Goal: Transaction & Acquisition: Purchase product/service

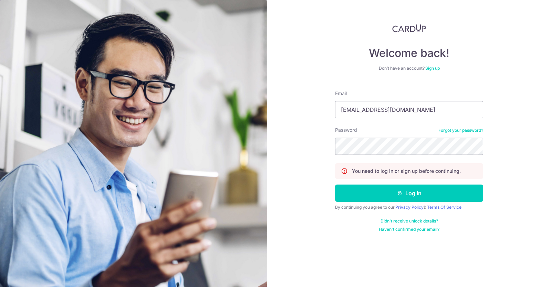
type input "[EMAIL_ADDRESS][DOMAIN_NAME]"
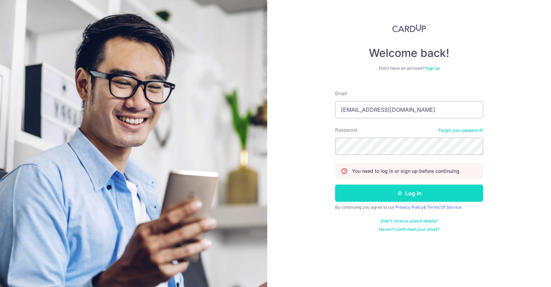
click at [386, 195] on button "Log in" at bounding box center [409, 192] width 148 height 17
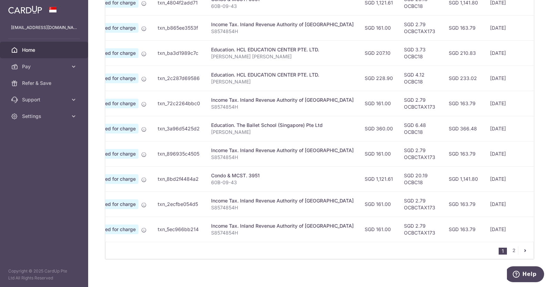
scroll to position [241, 0]
click at [511, 254] on link "2" at bounding box center [514, 250] width 8 height 8
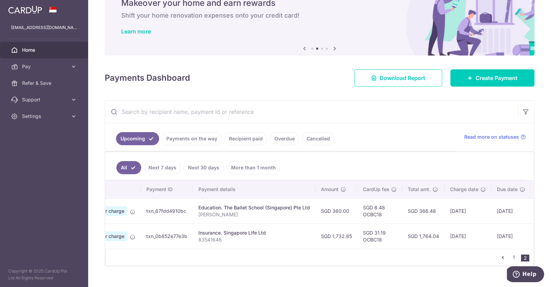
scroll to position [0, 102]
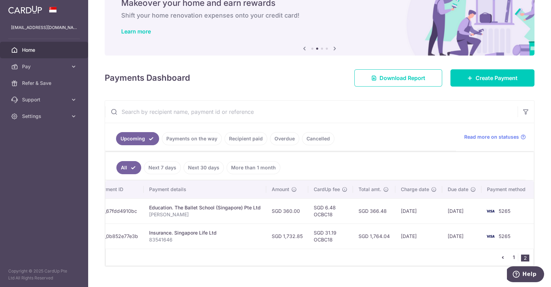
click at [510, 260] on link "1" at bounding box center [514, 257] width 8 height 8
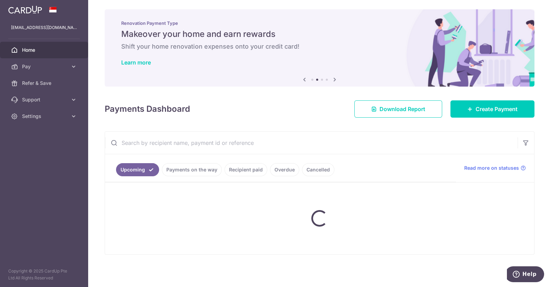
scroll to position [1, 0]
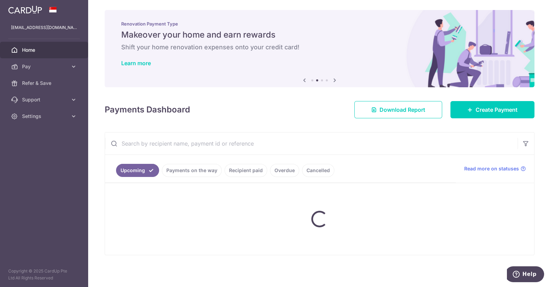
click at [509, 260] on div "× Pause Schedule Pause all future payments in this series Pause just this one p…" at bounding box center [319, 143] width 463 height 287
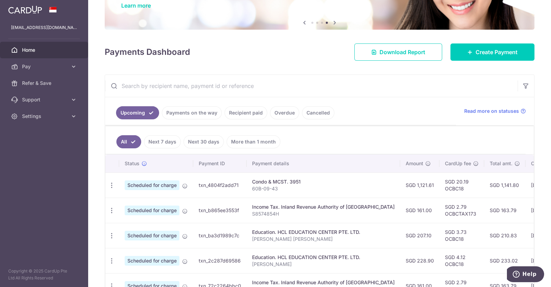
scroll to position [51, 0]
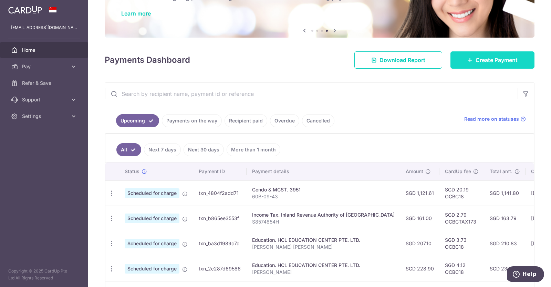
click at [488, 52] on link "Create Payment" at bounding box center [492, 59] width 84 height 17
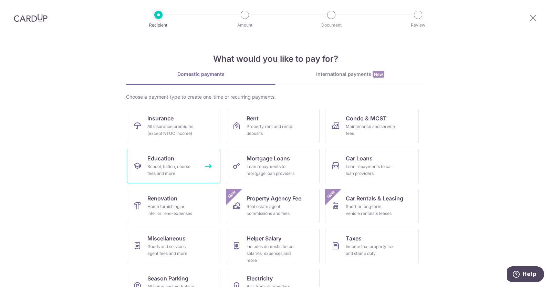
scroll to position [22, 0]
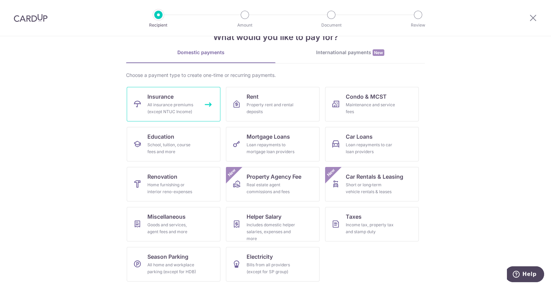
click at [177, 108] on div "All insurance premiums (except NTUC Income)" at bounding box center [172, 108] width 50 height 14
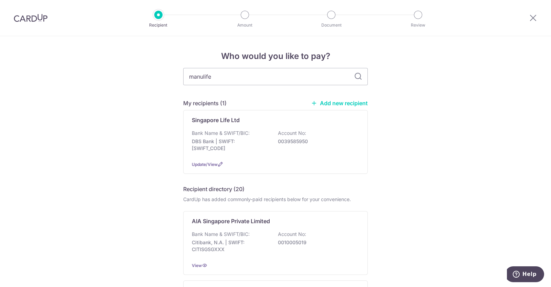
type input "manulife"
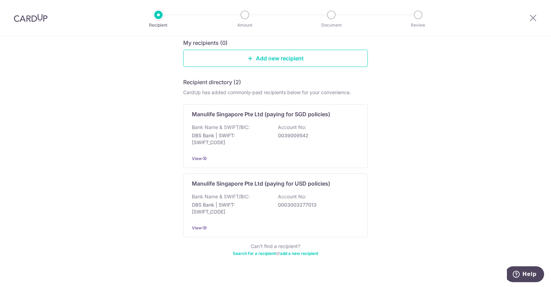
scroll to position [76, 0]
click at [236, 140] on p "DBS Bank | SWIFT: DBSSSGSGXXX" at bounding box center [230, 138] width 77 height 14
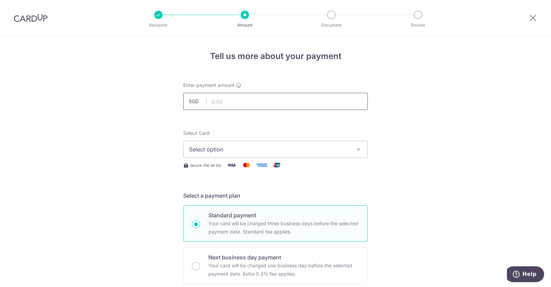
click at [236, 106] on input "text" at bounding box center [275, 101] width 185 height 17
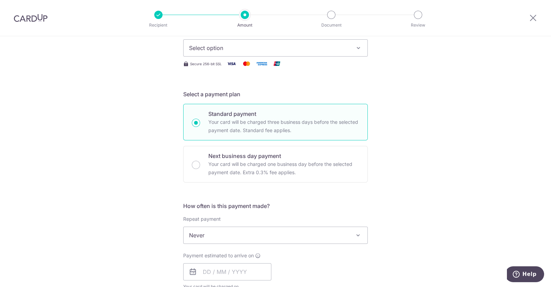
scroll to position [102, 0]
type input "1,530.59"
click at [234, 259] on div "Payment estimated to arrive on Your card will be charged on for the first payme…" at bounding box center [227, 270] width 88 height 38
click at [234, 267] on input "text" at bounding box center [227, 270] width 88 height 17
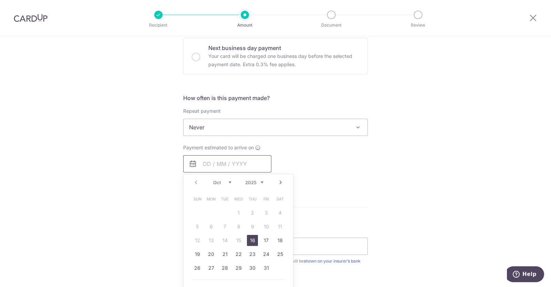
scroll to position [210, 0]
click at [145, 232] on div "Tell us more about your payment Enter payment amount SGD 1,530.59 1530.59 Selec…" at bounding box center [275, 137] width 551 height 623
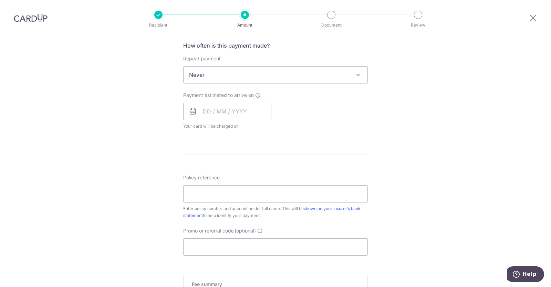
scroll to position [0, 0]
